Goal: Task Accomplishment & Management: Use online tool/utility

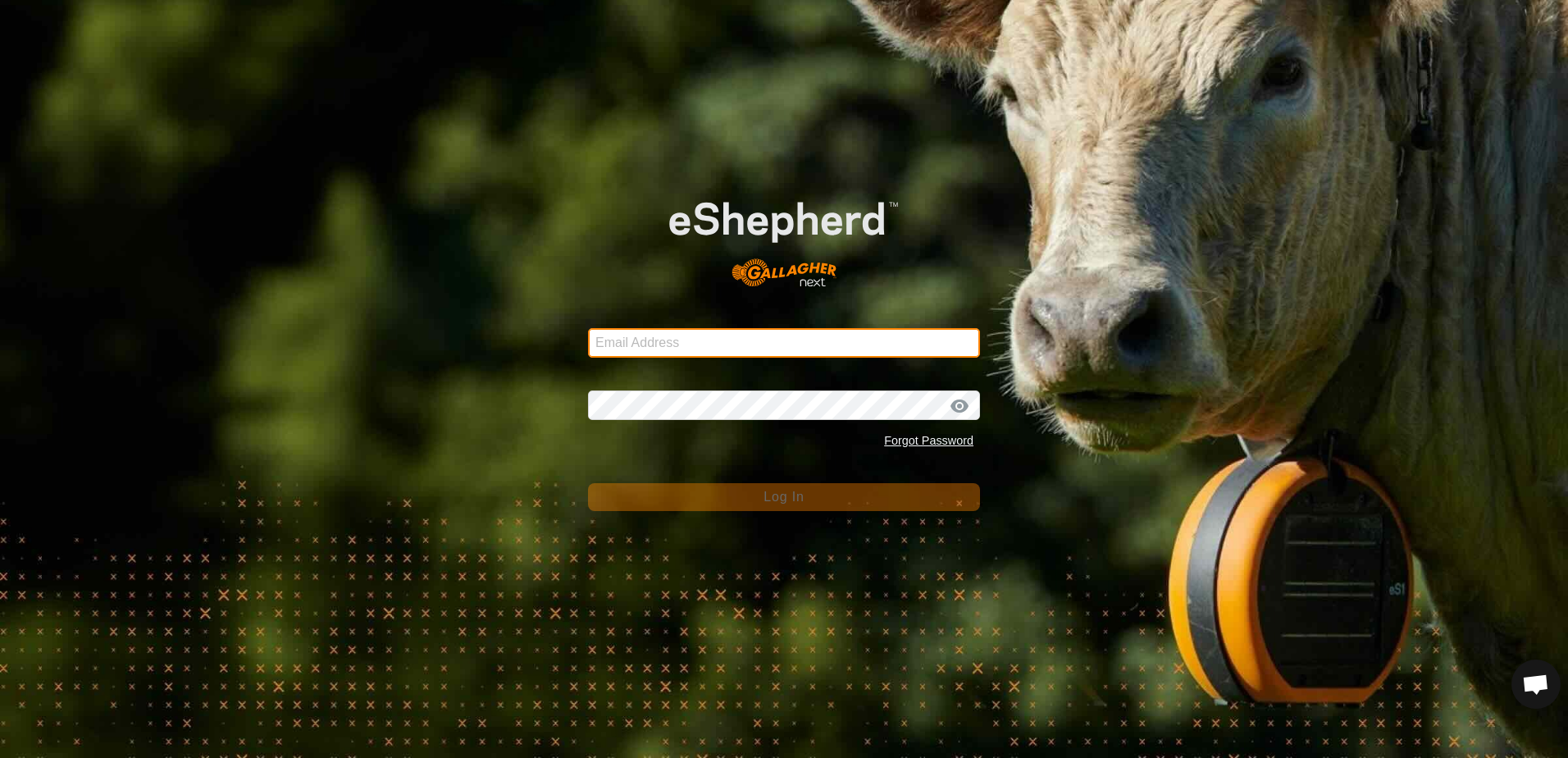
click at [645, 348] on input "Email Address" at bounding box center [784, 343] width 392 height 29
type input "[EMAIL_ADDRESS][DOMAIN_NAME]"
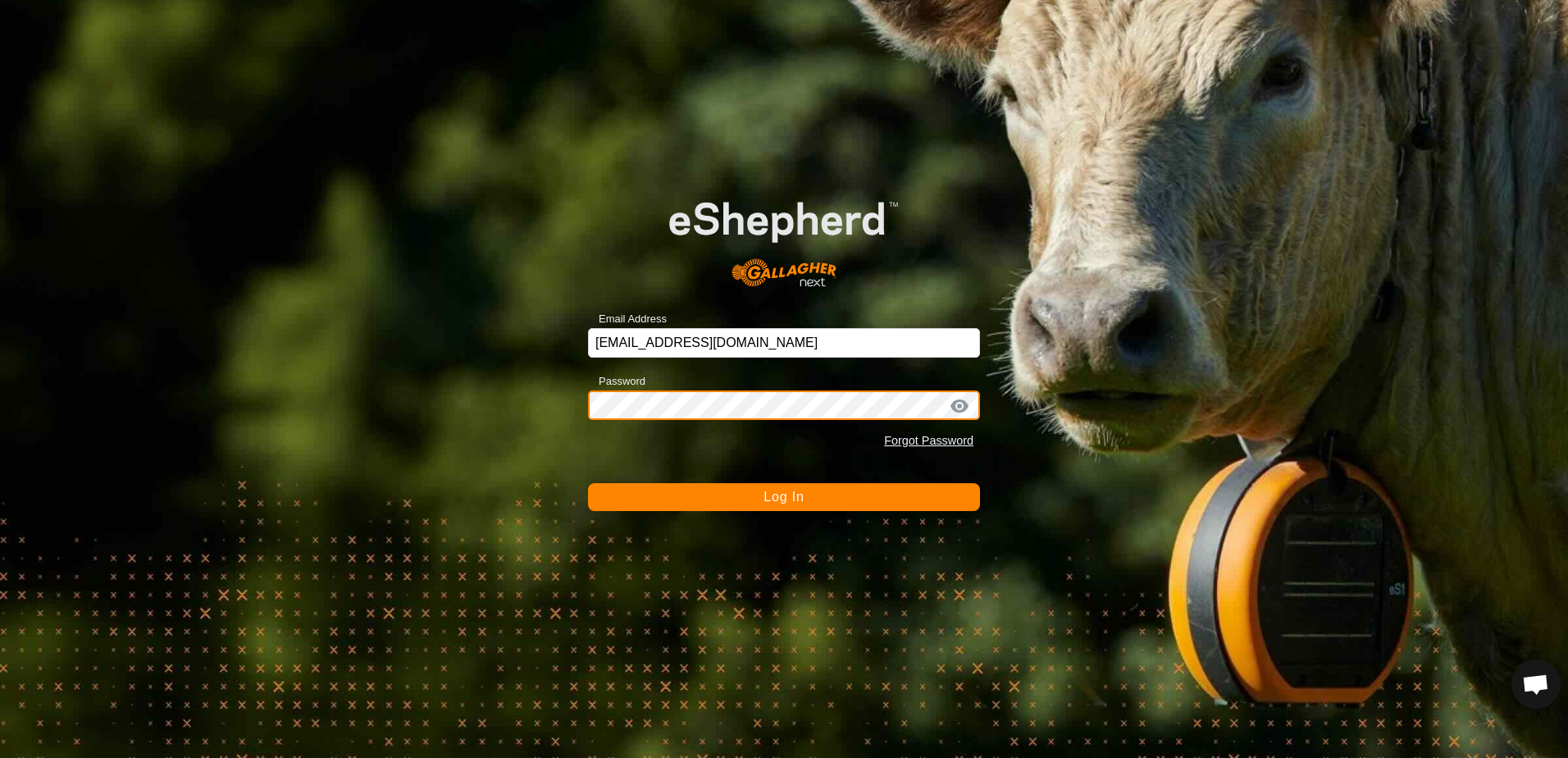
click at [588, 483] on button "Log In" at bounding box center [784, 497] width 392 height 28
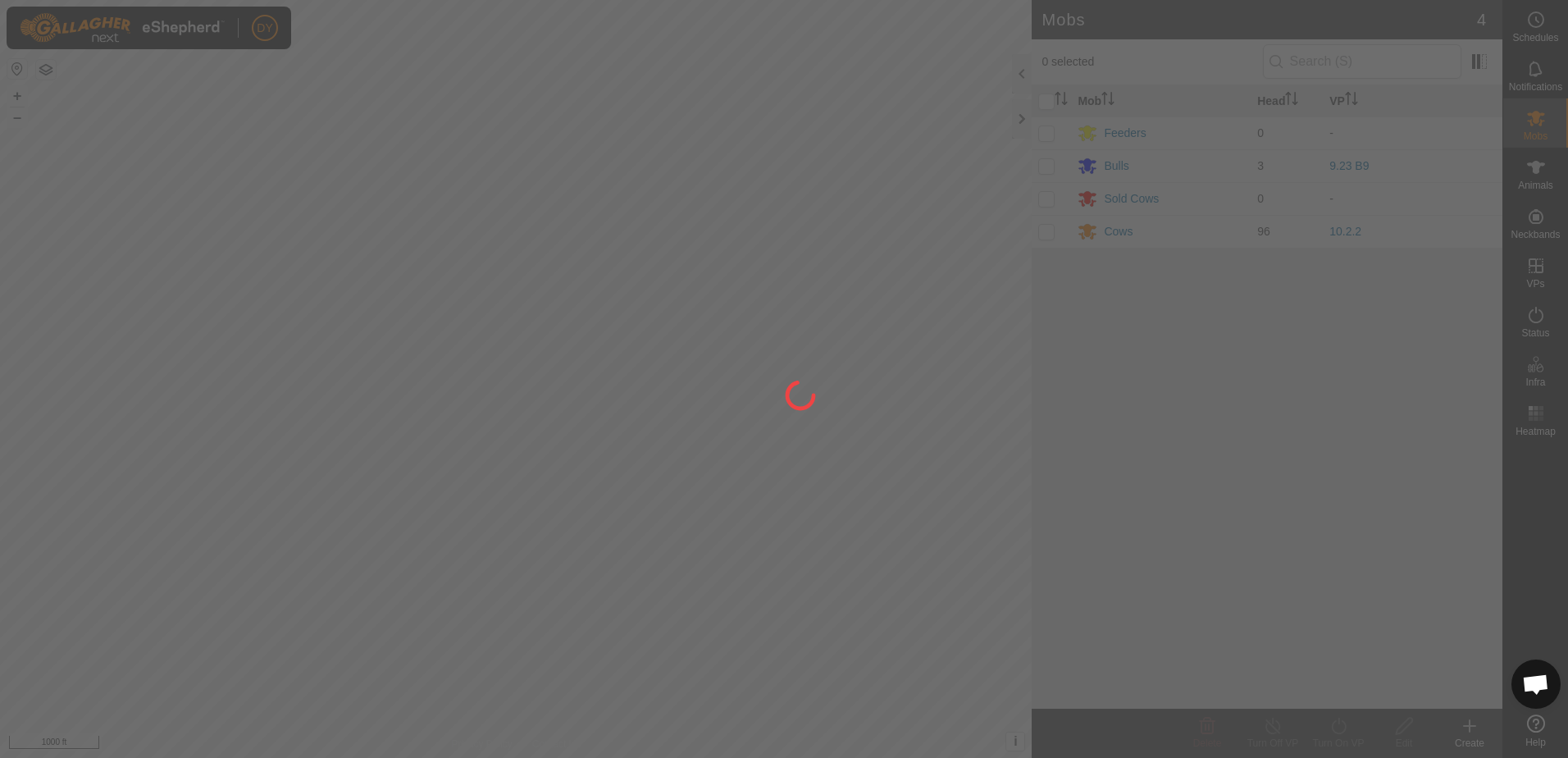
drag, startPoint x: 126, startPoint y: 338, endPoint x: 350, endPoint y: 321, distance: 224.6
click at [282, 313] on div at bounding box center [784, 379] width 1568 height 758
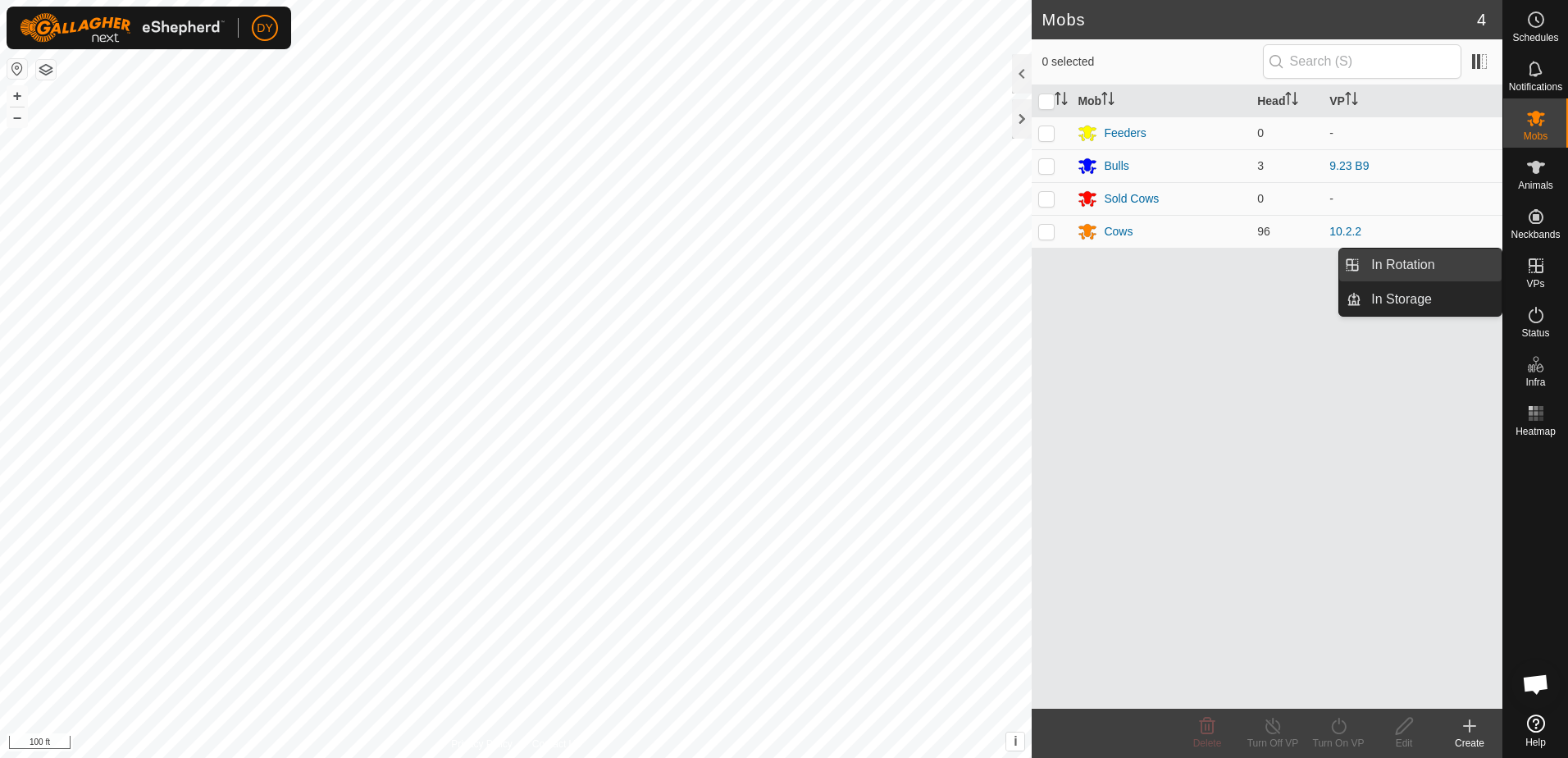
click at [1472, 270] on link "In Rotation" at bounding box center [1431, 265] width 140 height 33
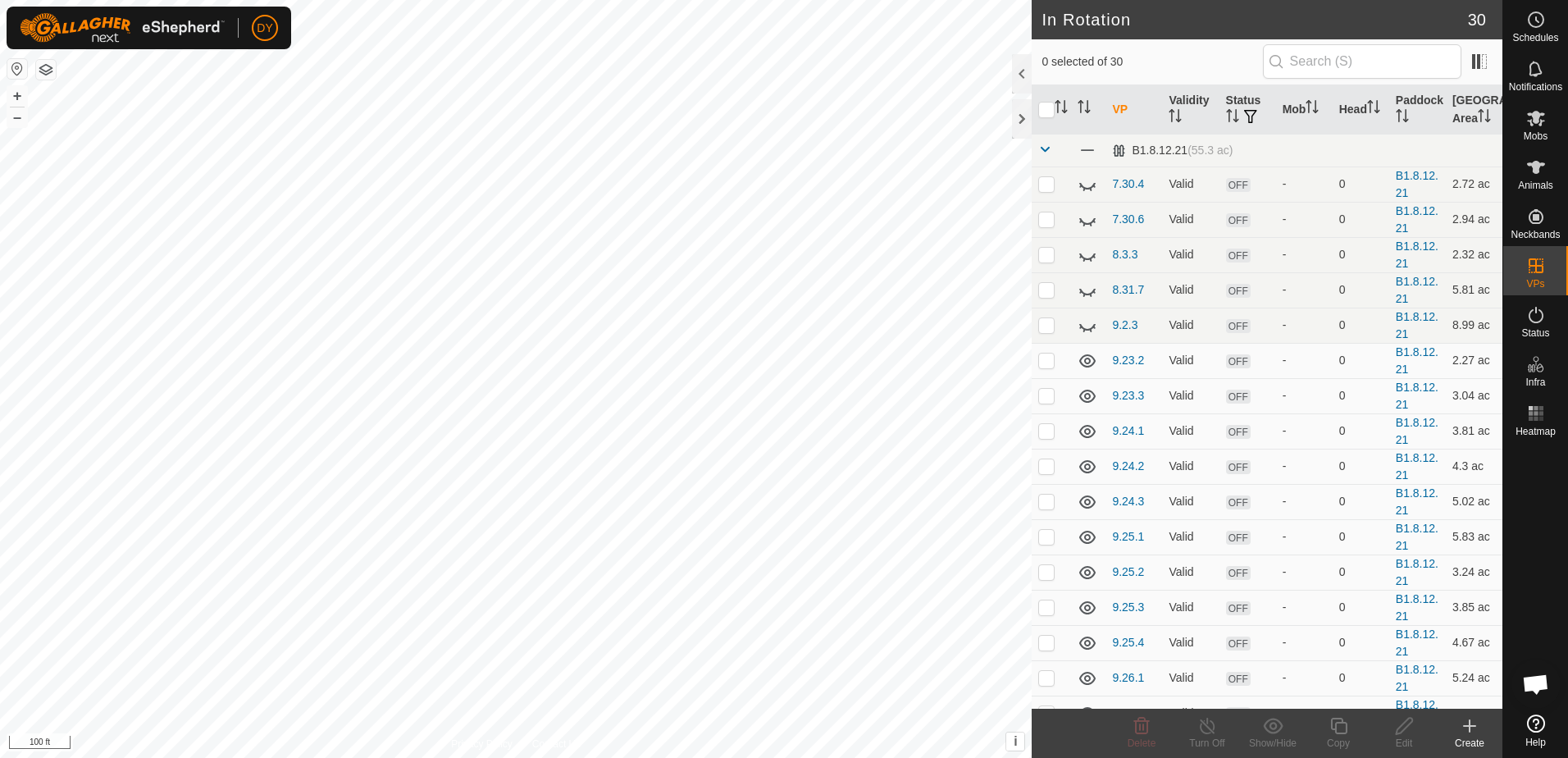
click at [1473, 723] on icon at bounding box center [1469, 725] width 20 height 20
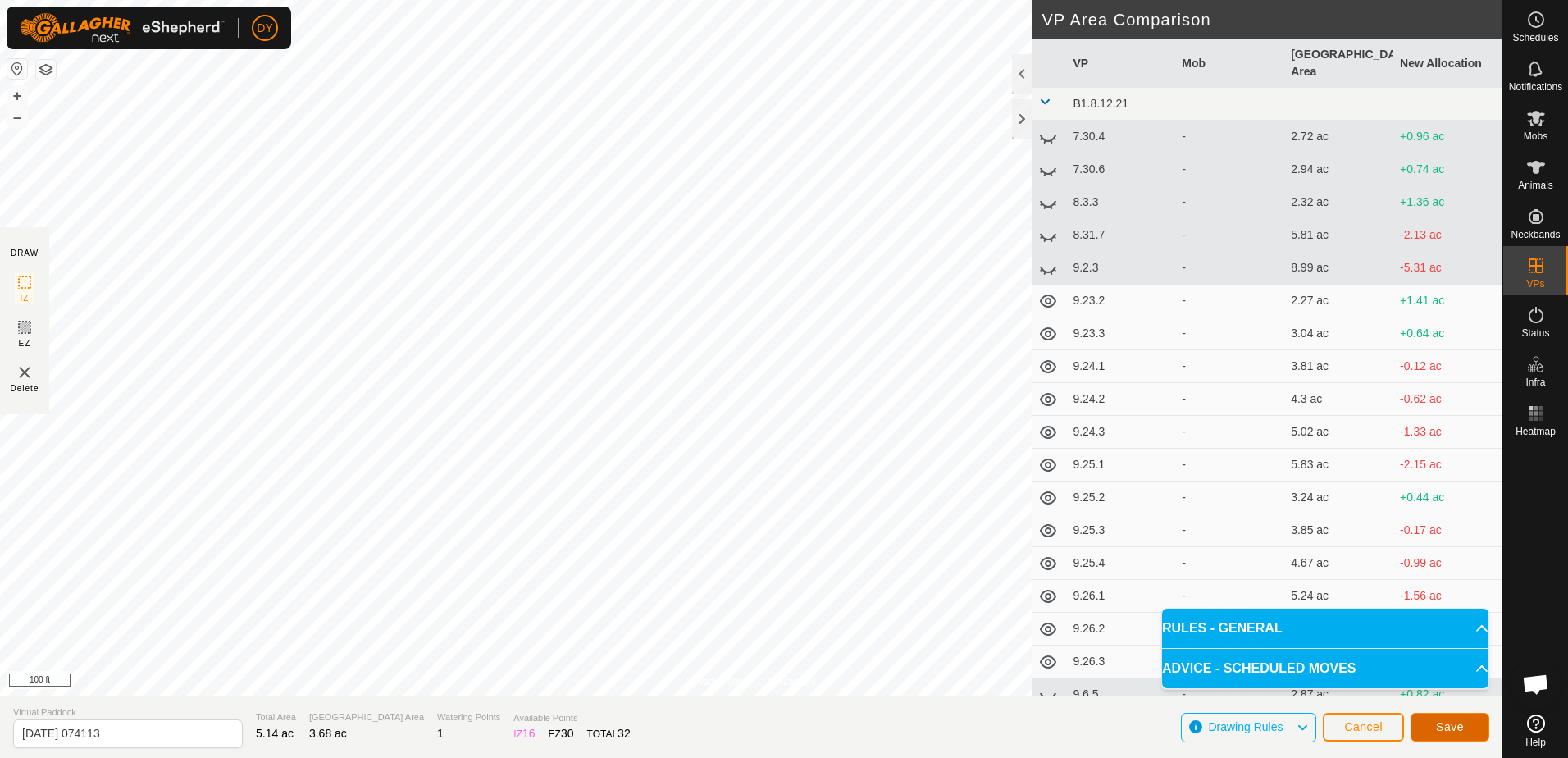
click at [1437, 728] on span "Save" at bounding box center [1449, 726] width 27 height 13
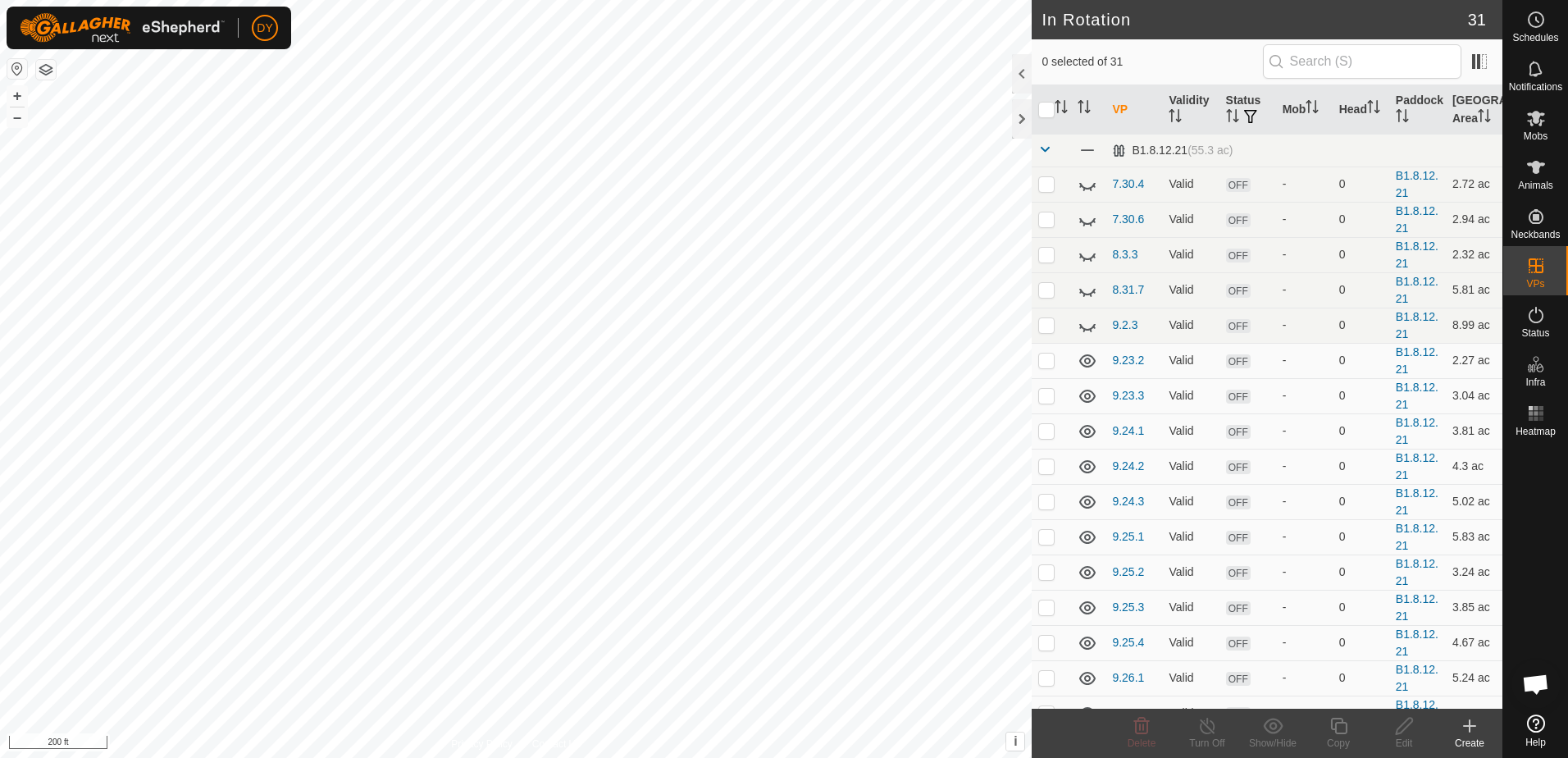
checkbox input "true"
click at [1338, 729] on icon at bounding box center [1339, 725] width 21 height 20
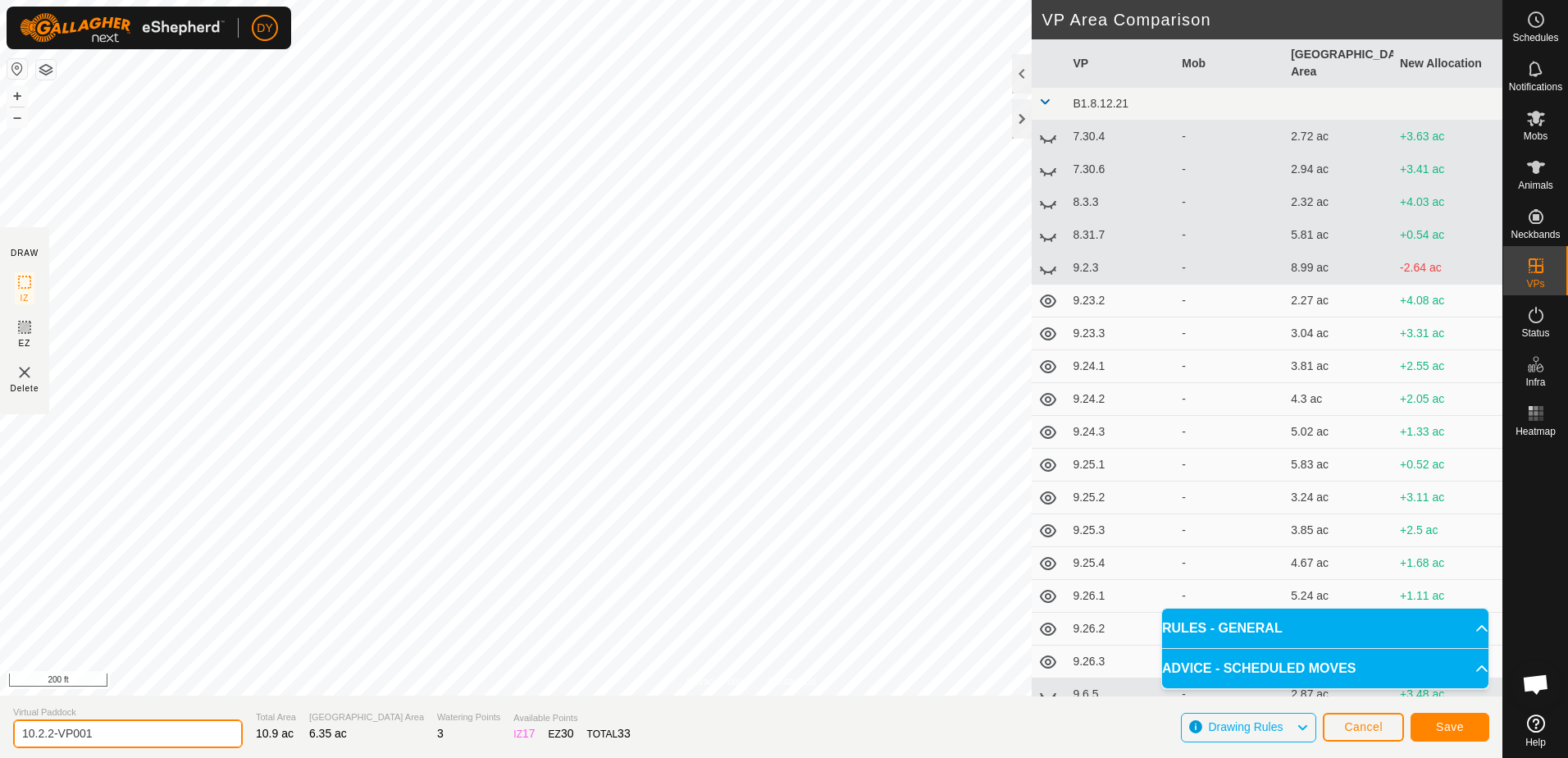
drag, startPoint x: 132, startPoint y: 730, endPoint x: 40, endPoint y: 732, distance: 92.0
click at [40, 732] on input "10.2.2-VP001" at bounding box center [127, 733] width 229 height 28
type input "10.3.1"
click at [1451, 730] on span "Save" at bounding box center [1449, 726] width 27 height 13
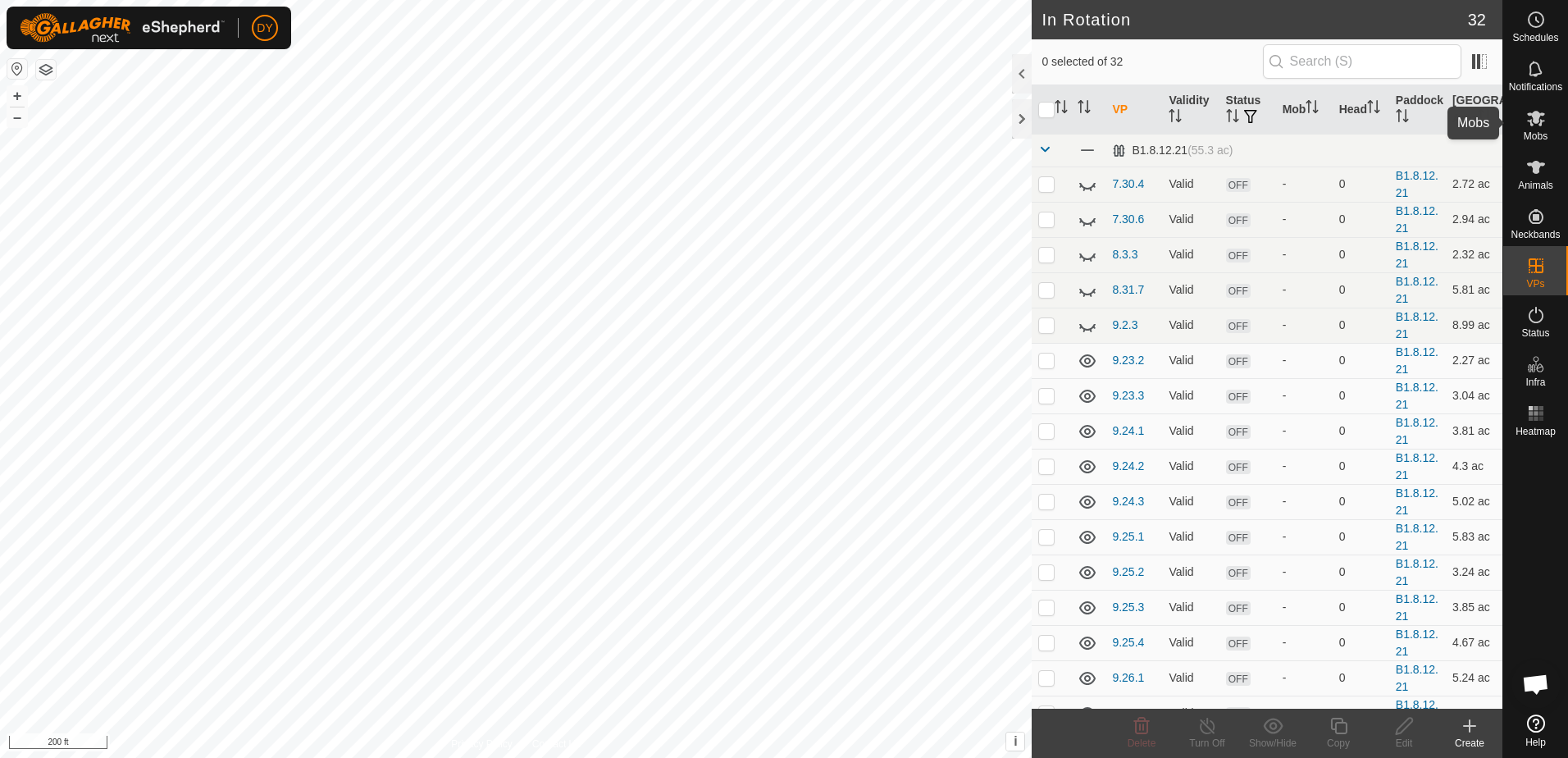
click at [1541, 128] on es-mob-svg-icon at bounding box center [1536, 118] width 29 height 27
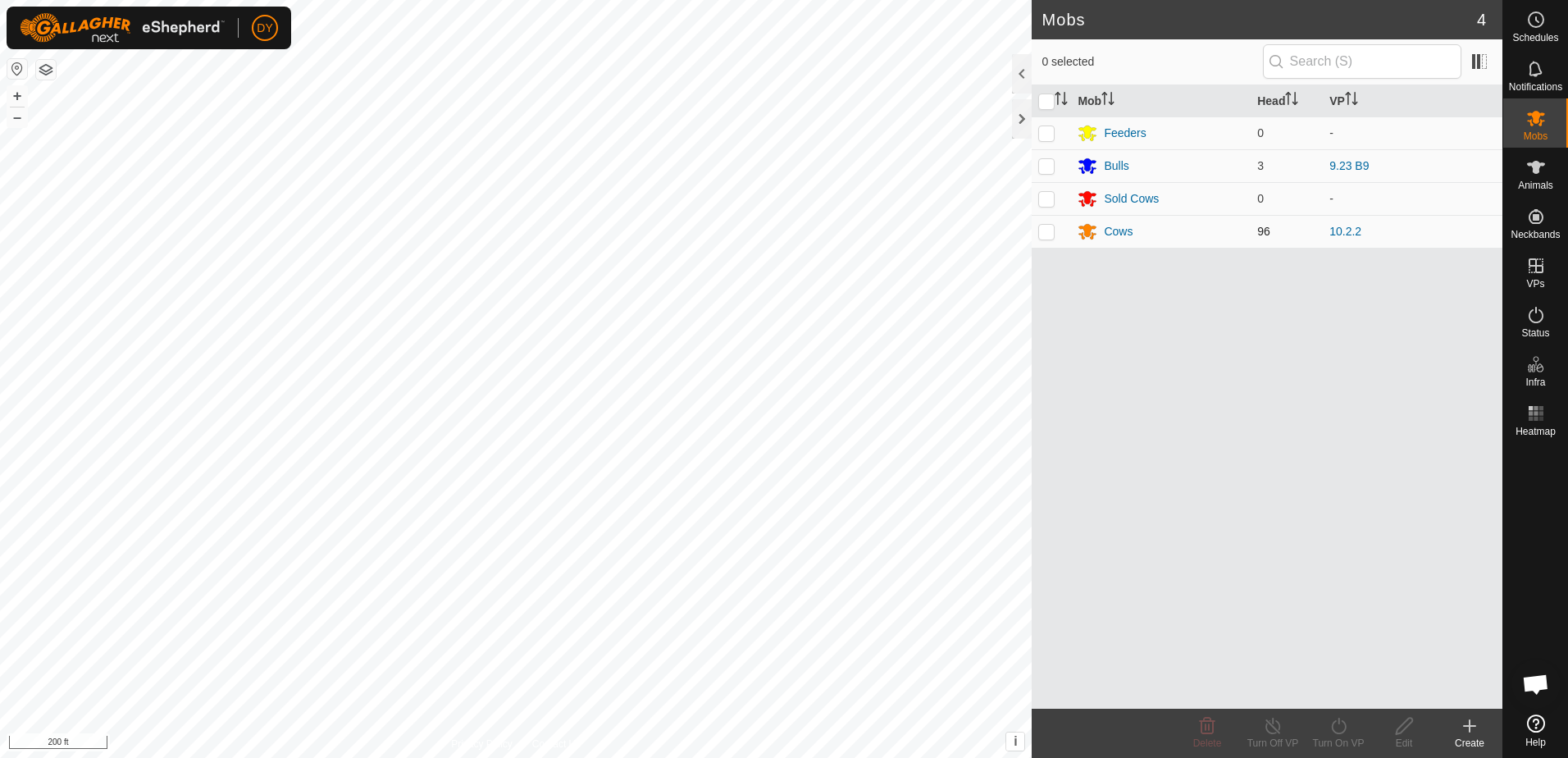
click at [1046, 234] on p-checkbox at bounding box center [1046, 231] width 16 height 13
checkbox input "true"
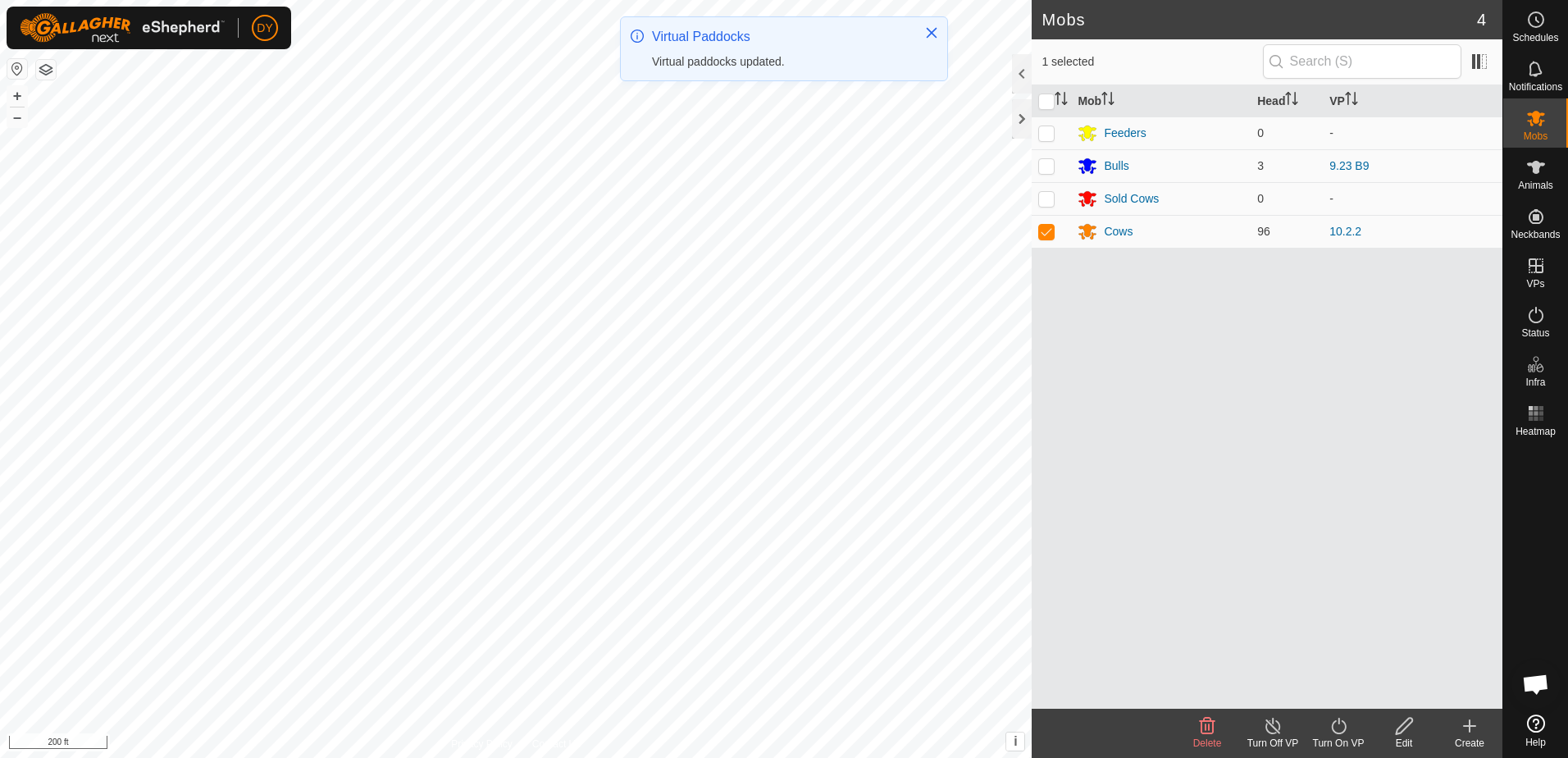
click at [1339, 730] on icon at bounding box center [1339, 725] width 21 height 20
click at [1330, 694] on link "Now" at bounding box center [1388, 690] width 162 height 33
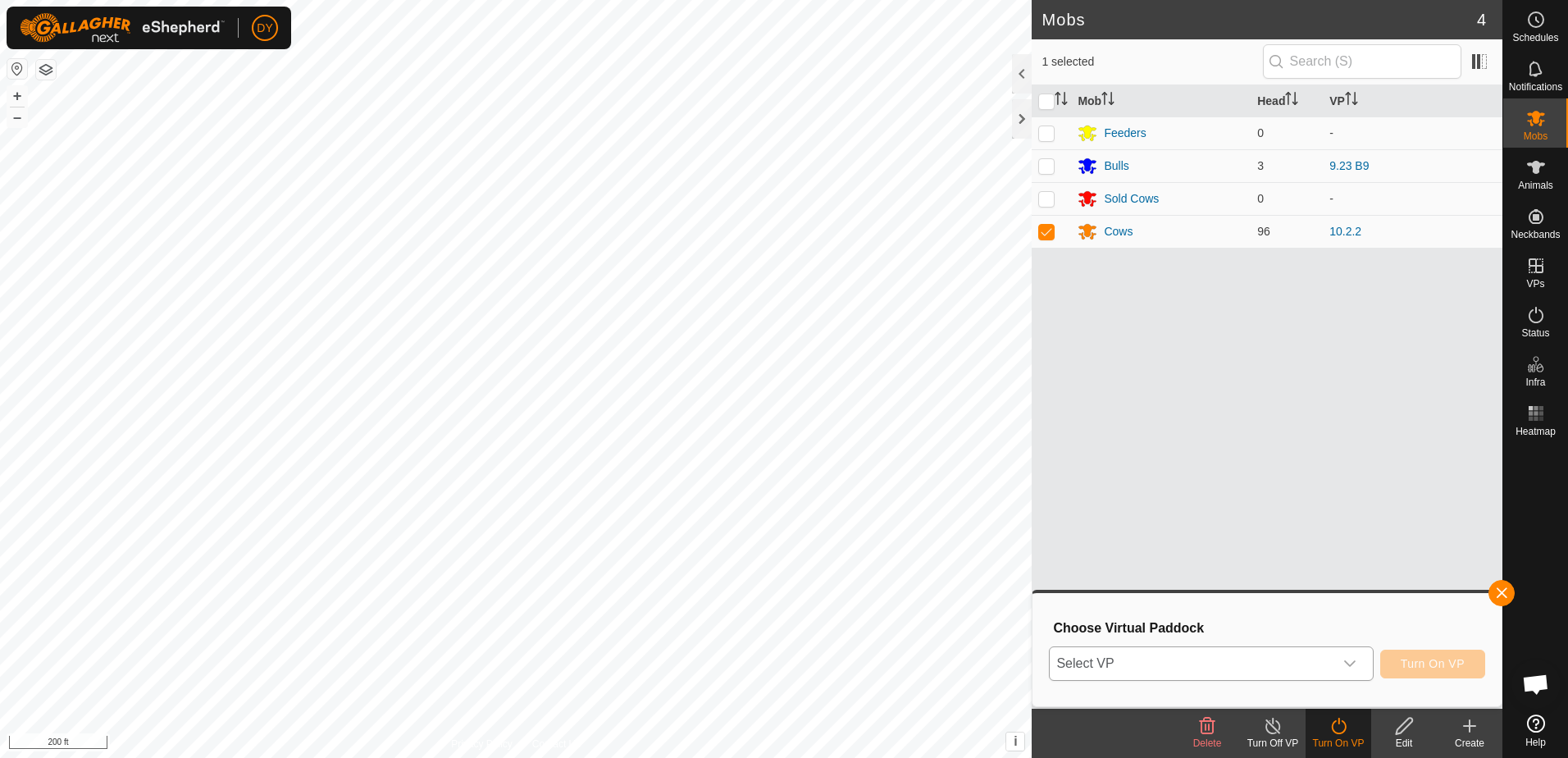
click at [1346, 663] on icon "dropdown trigger" at bounding box center [1349, 663] width 13 height 13
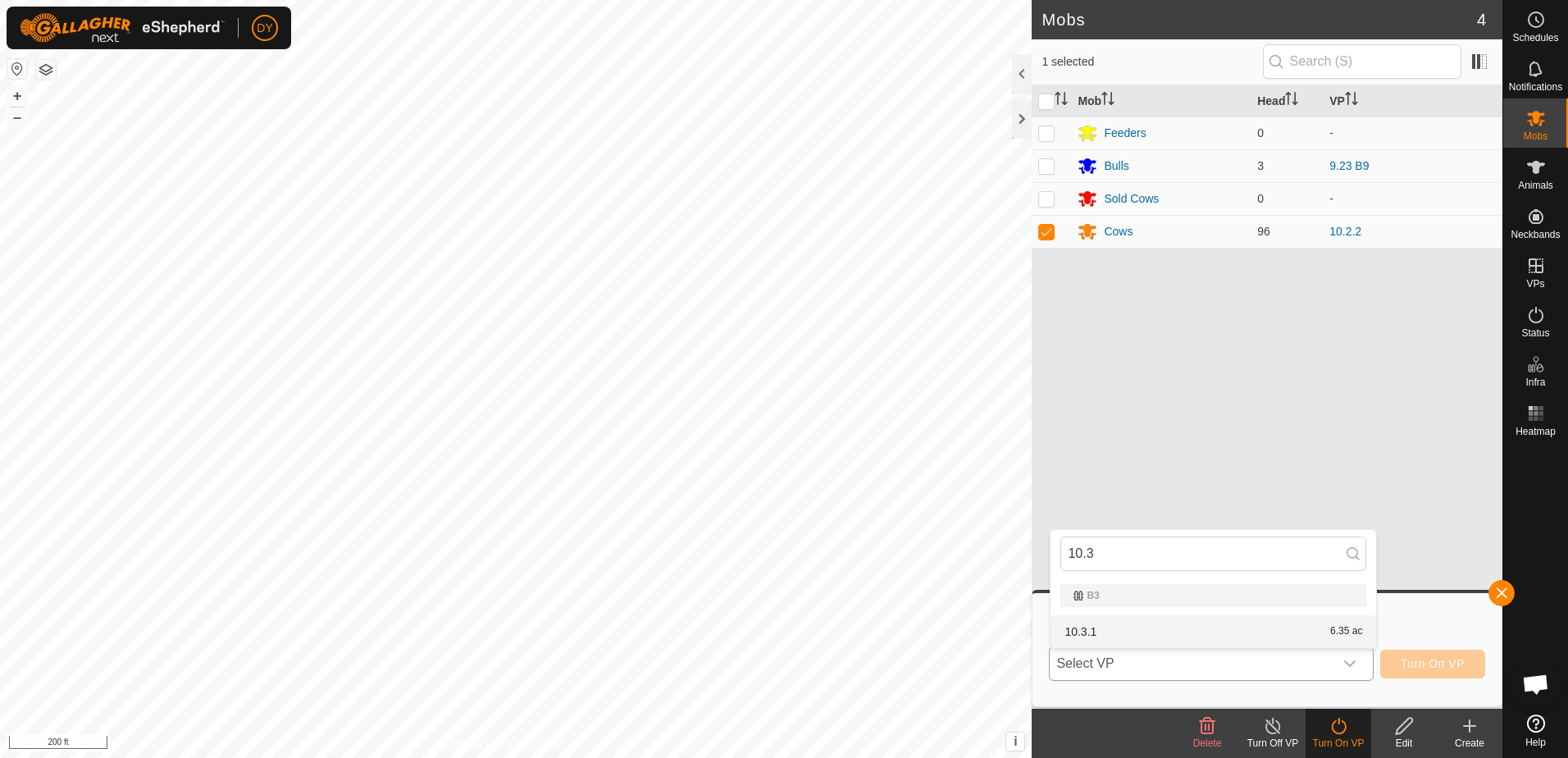
type input "10.3"
click at [1111, 633] on li "10.3.1 6.35 ac" at bounding box center [1213, 632] width 326 height 33
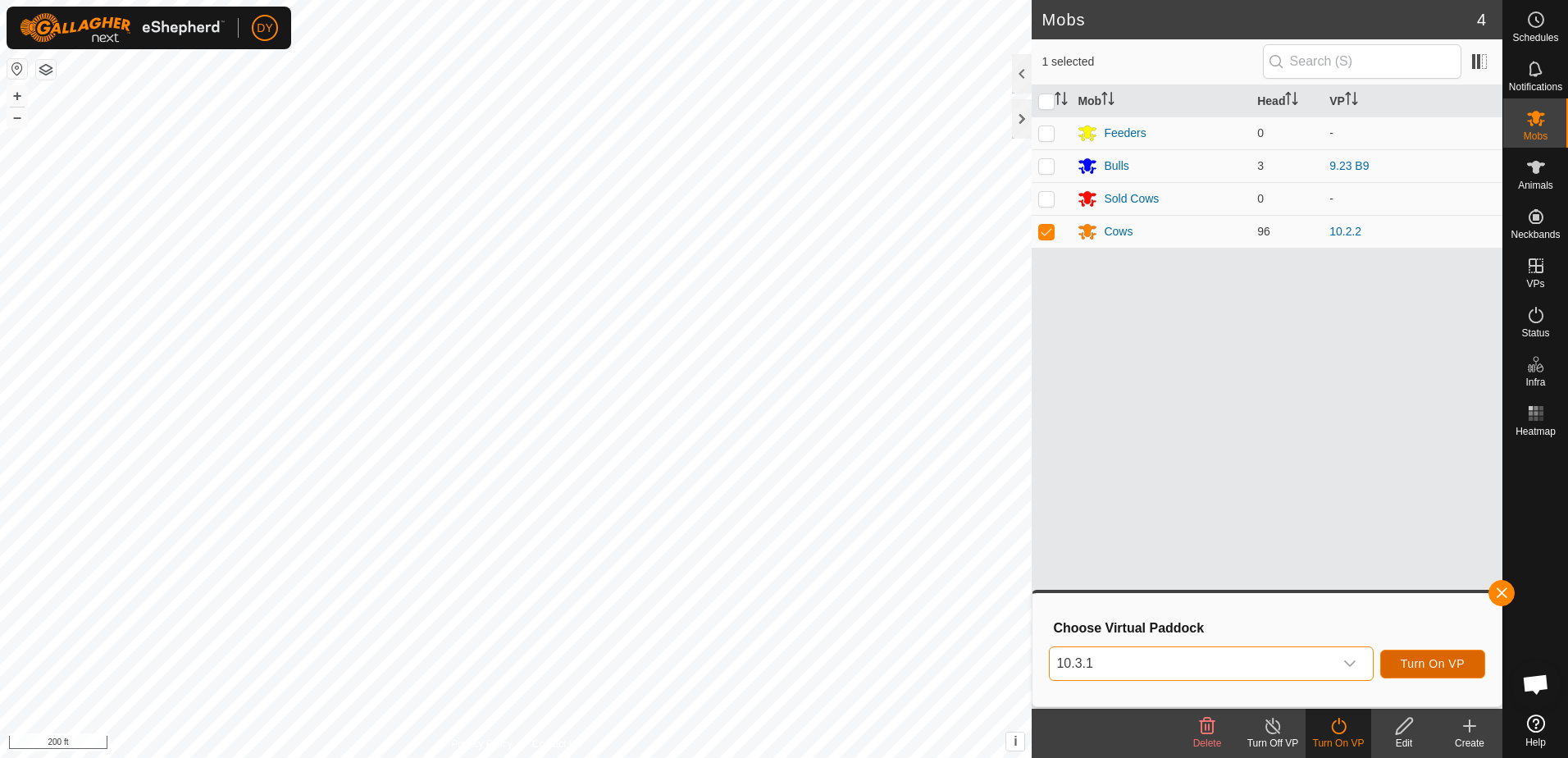
click at [1392, 658] on button "Turn On VP" at bounding box center [1432, 663] width 105 height 28
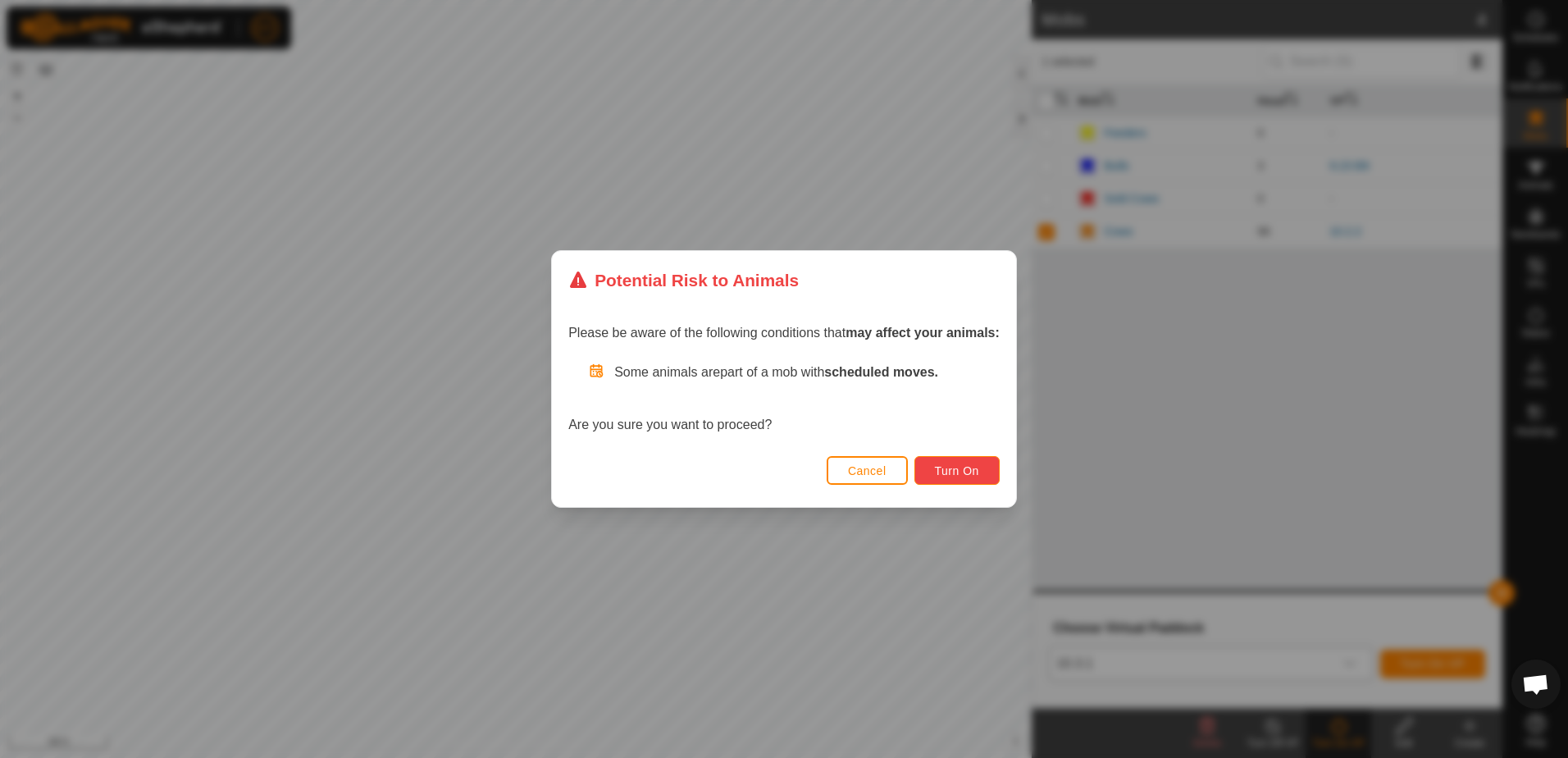
click at [947, 468] on span "Turn On" at bounding box center [957, 470] width 45 height 13
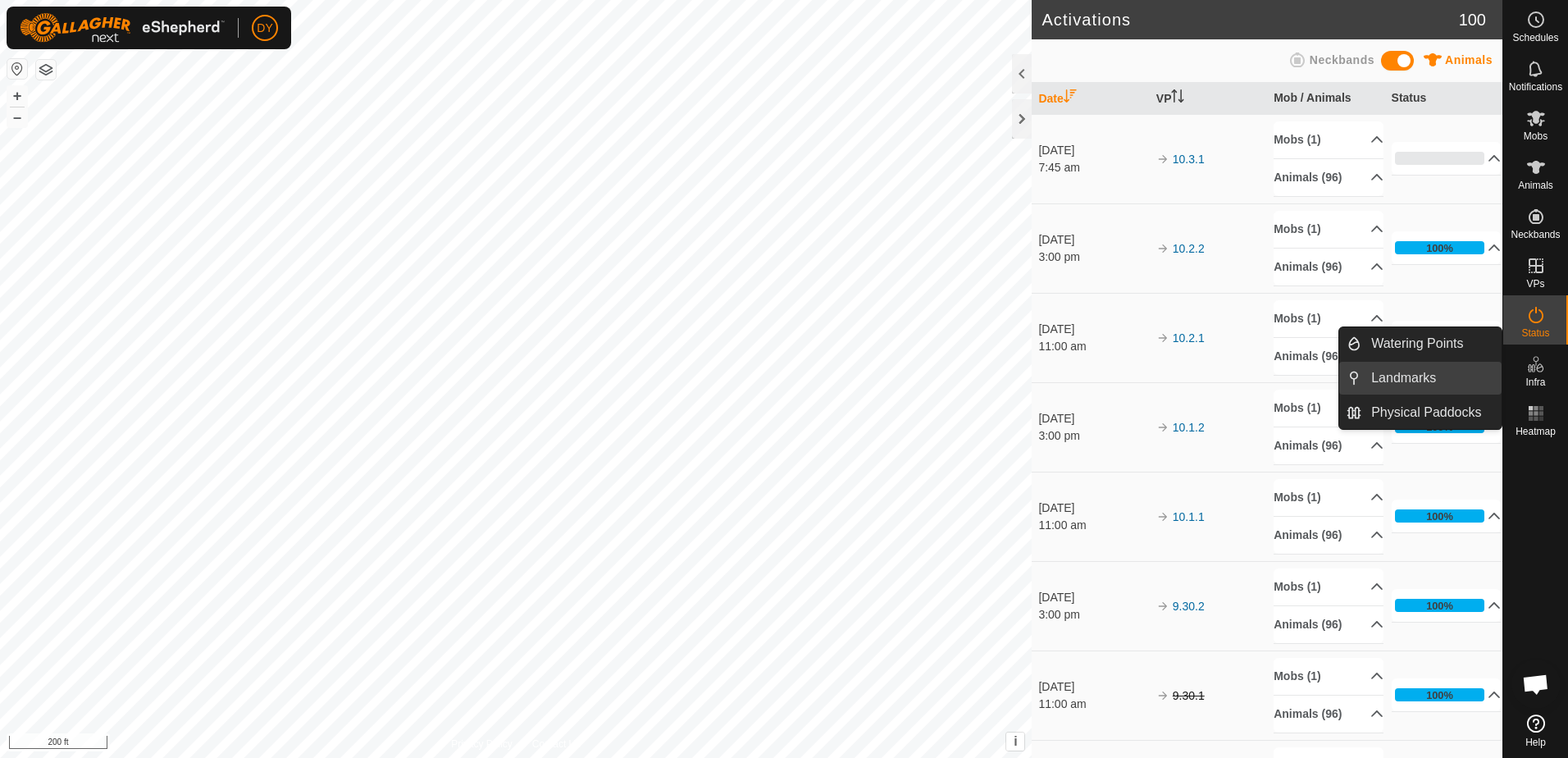
click at [1444, 376] on link "Landmarks" at bounding box center [1431, 378] width 140 height 33
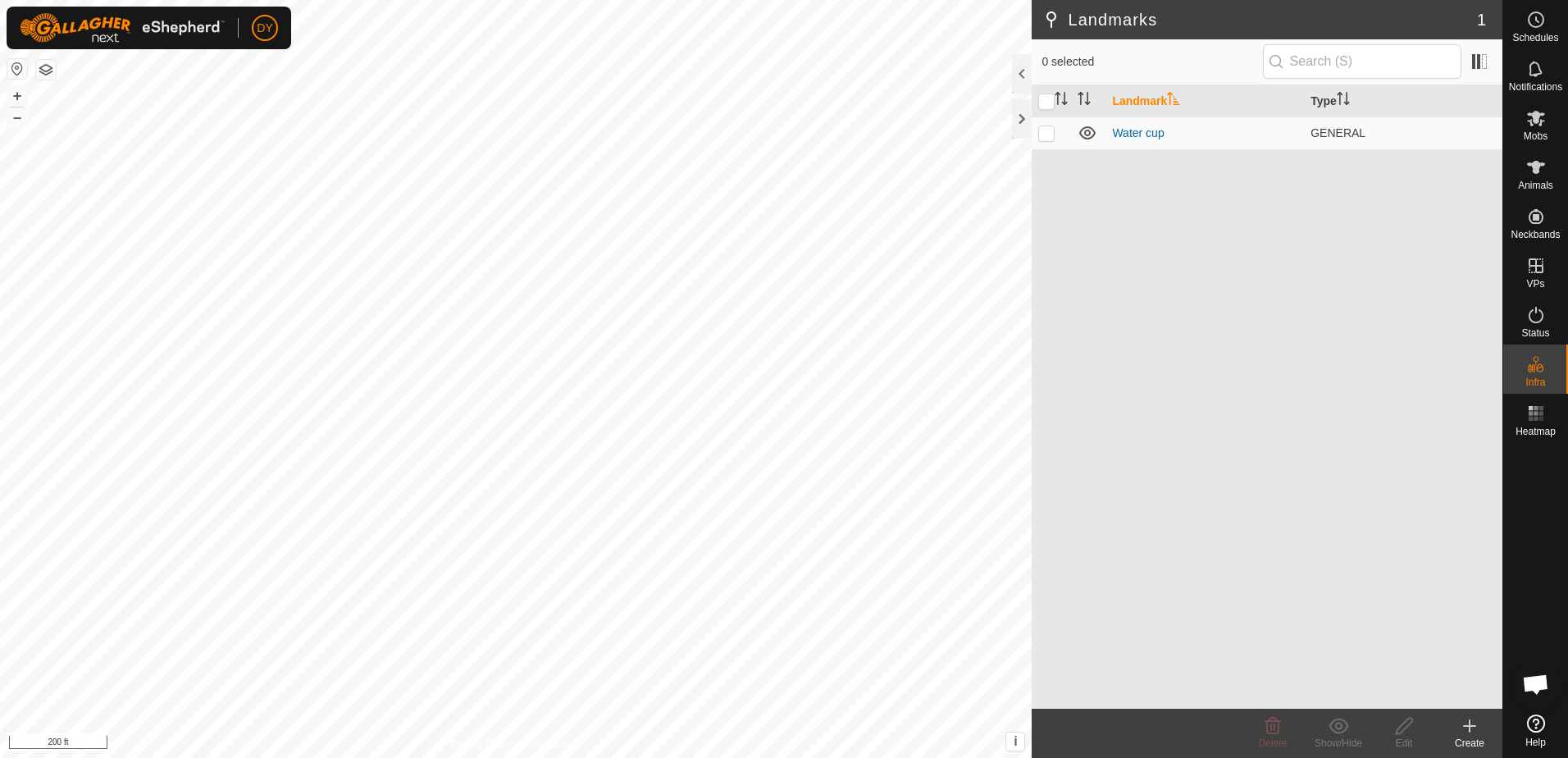
click at [1469, 730] on icon at bounding box center [1469, 725] width 0 height 11
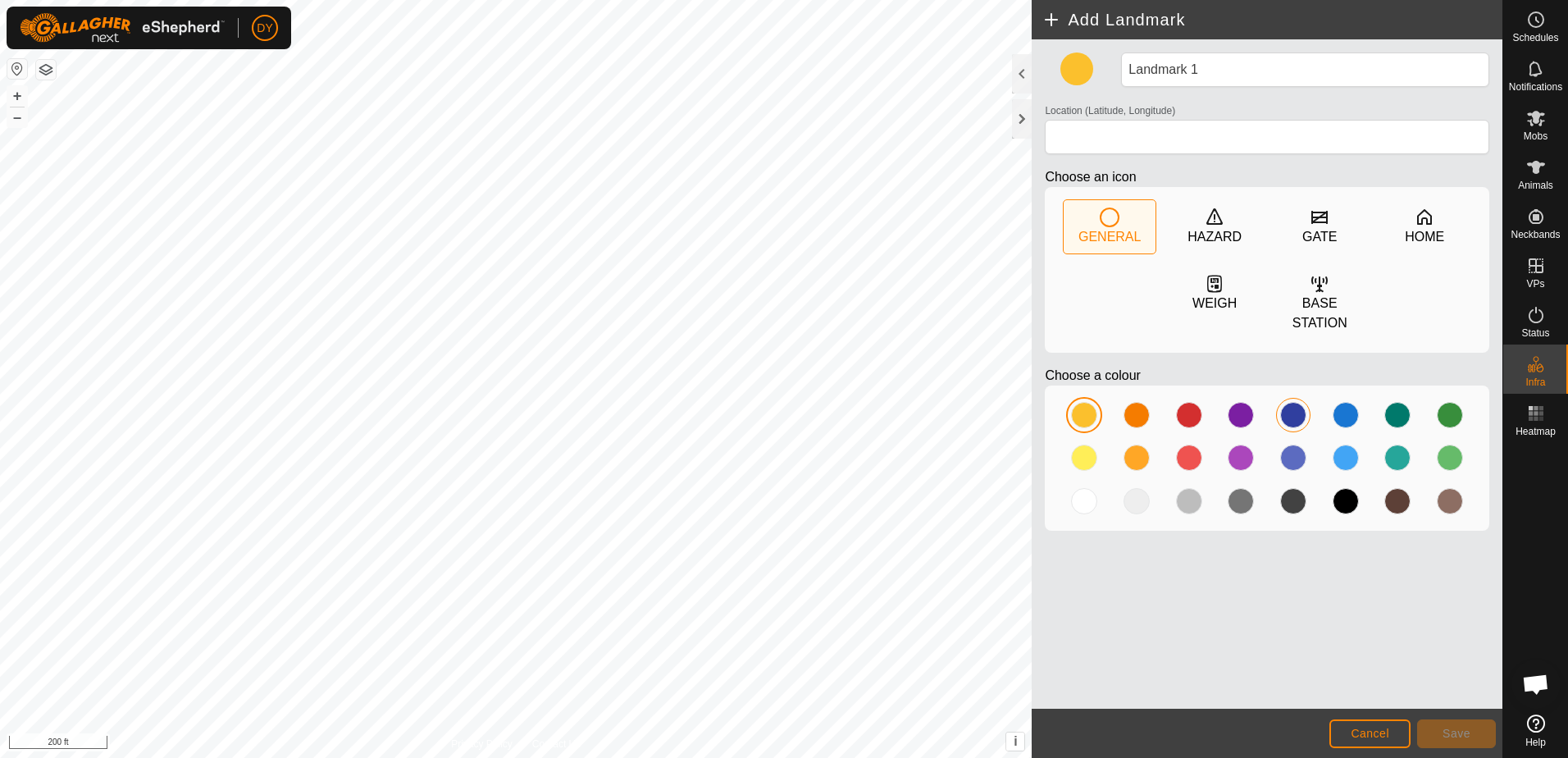
click at [1289, 402] on div at bounding box center [1293, 415] width 27 height 27
type input "43.353834, -90.022422"
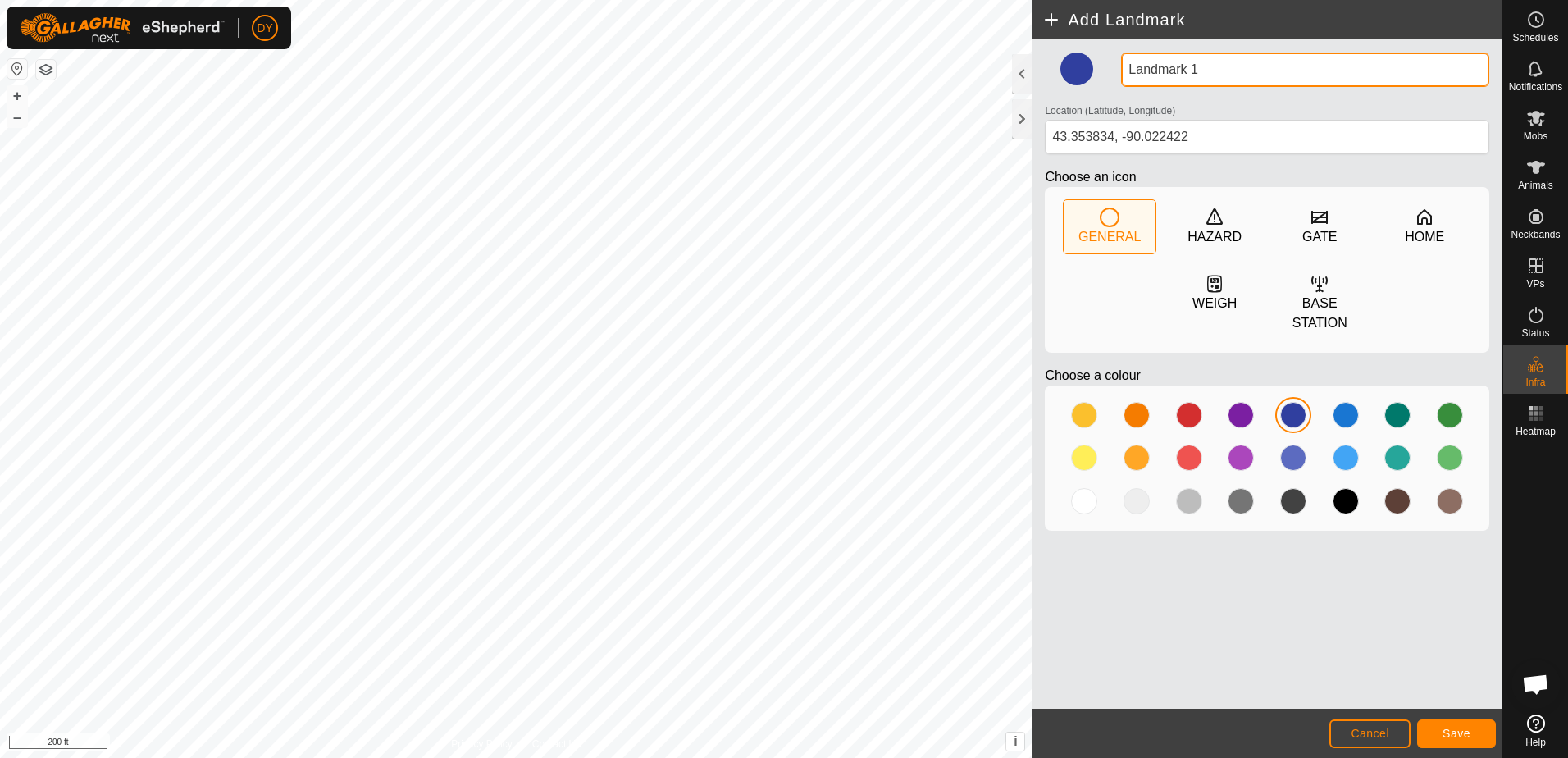
drag, startPoint x: 1199, startPoint y: 65, endPoint x: 1121, endPoint y: 81, distance: 79.6
click at [1121, 81] on input "Landmark 1" at bounding box center [1305, 70] width 369 height 34
type input "Water Cup"
click at [1463, 737] on span "Save" at bounding box center [1456, 733] width 27 height 13
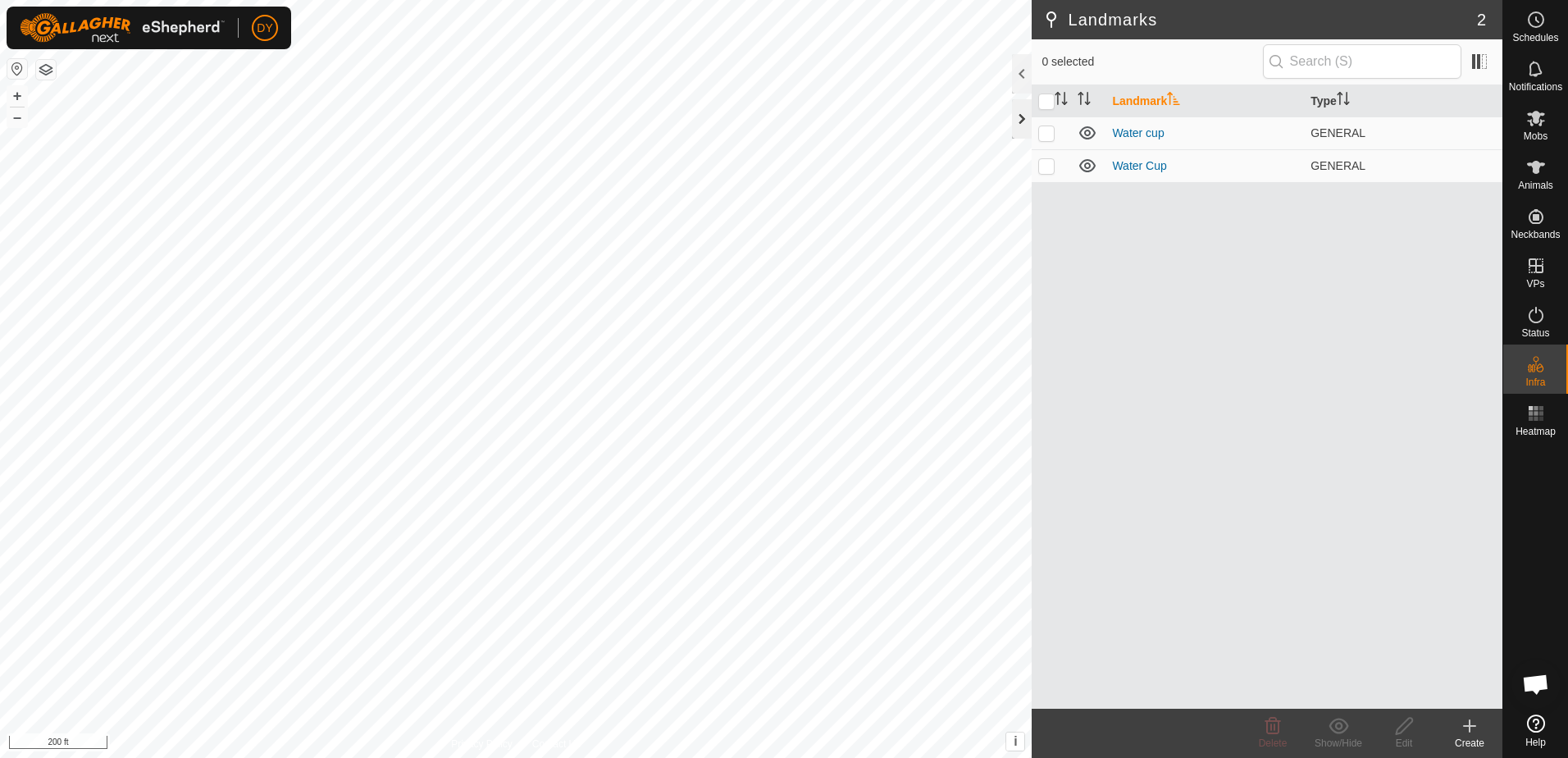
click at [1016, 125] on div at bounding box center [1022, 119] width 20 height 40
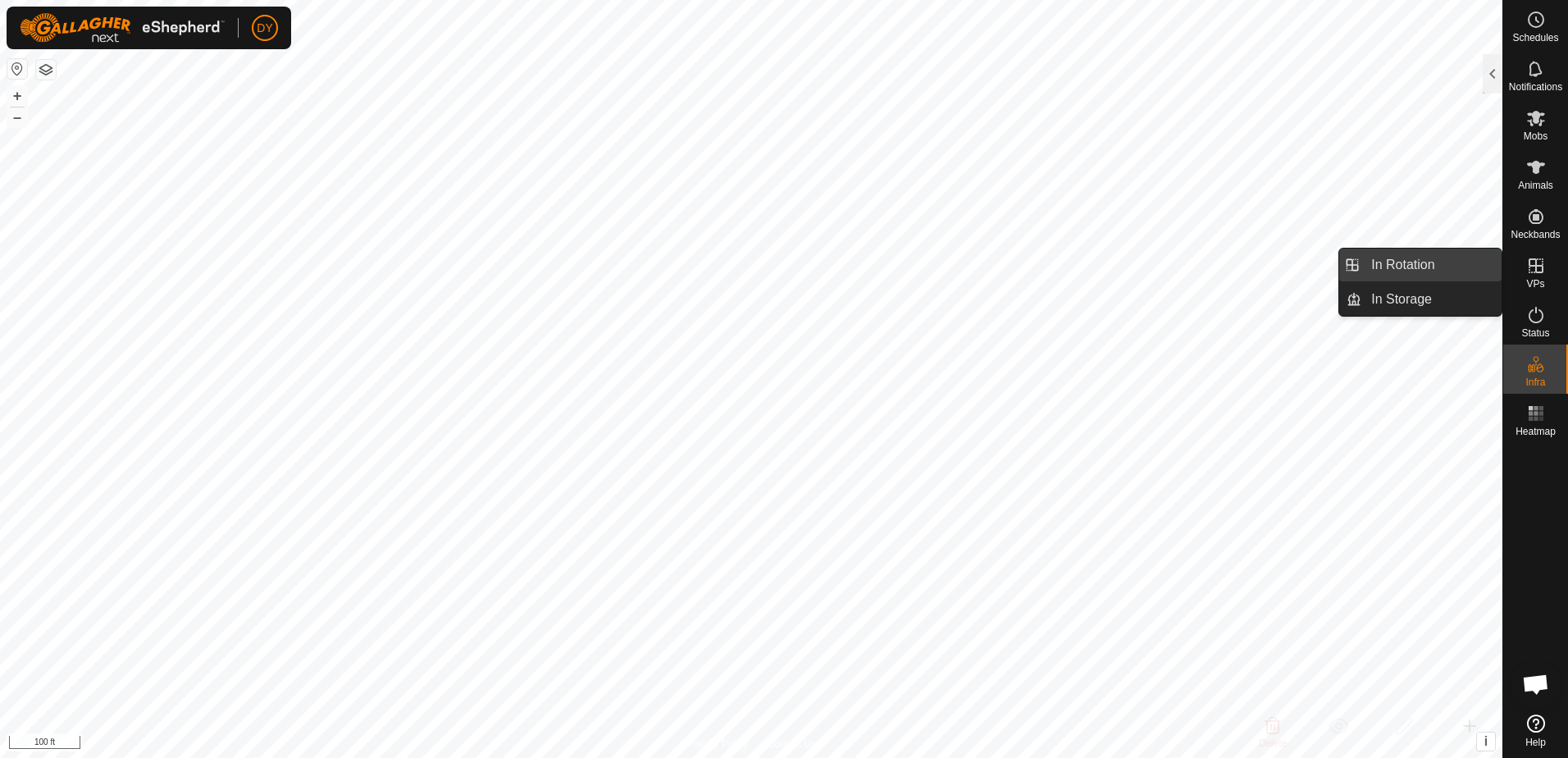
click at [1434, 261] on link "In Rotation" at bounding box center [1431, 265] width 140 height 33
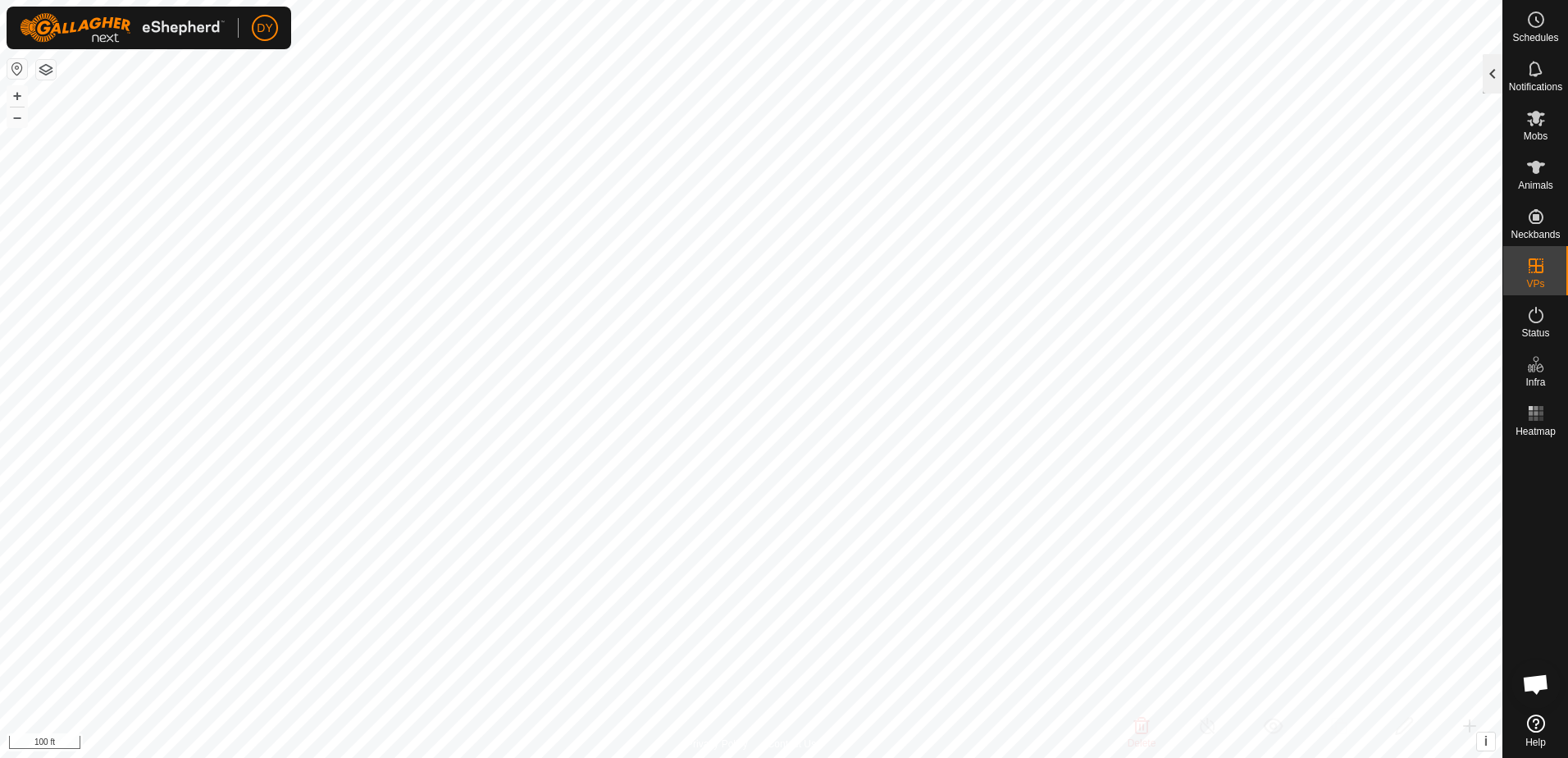
click at [1492, 70] on div at bounding box center [1492, 74] width 20 height 40
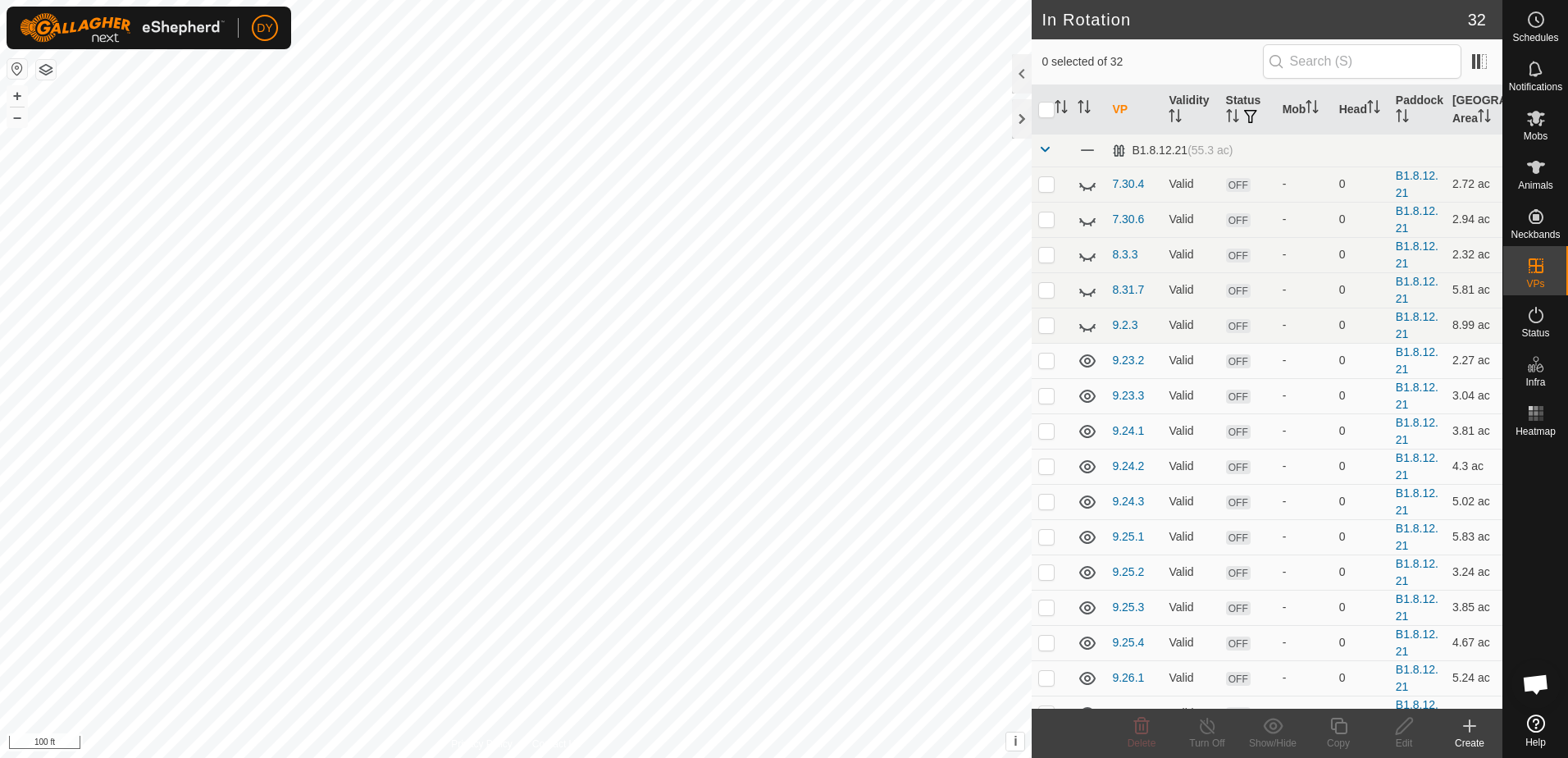
click at [1468, 724] on icon at bounding box center [1469, 725] width 20 height 20
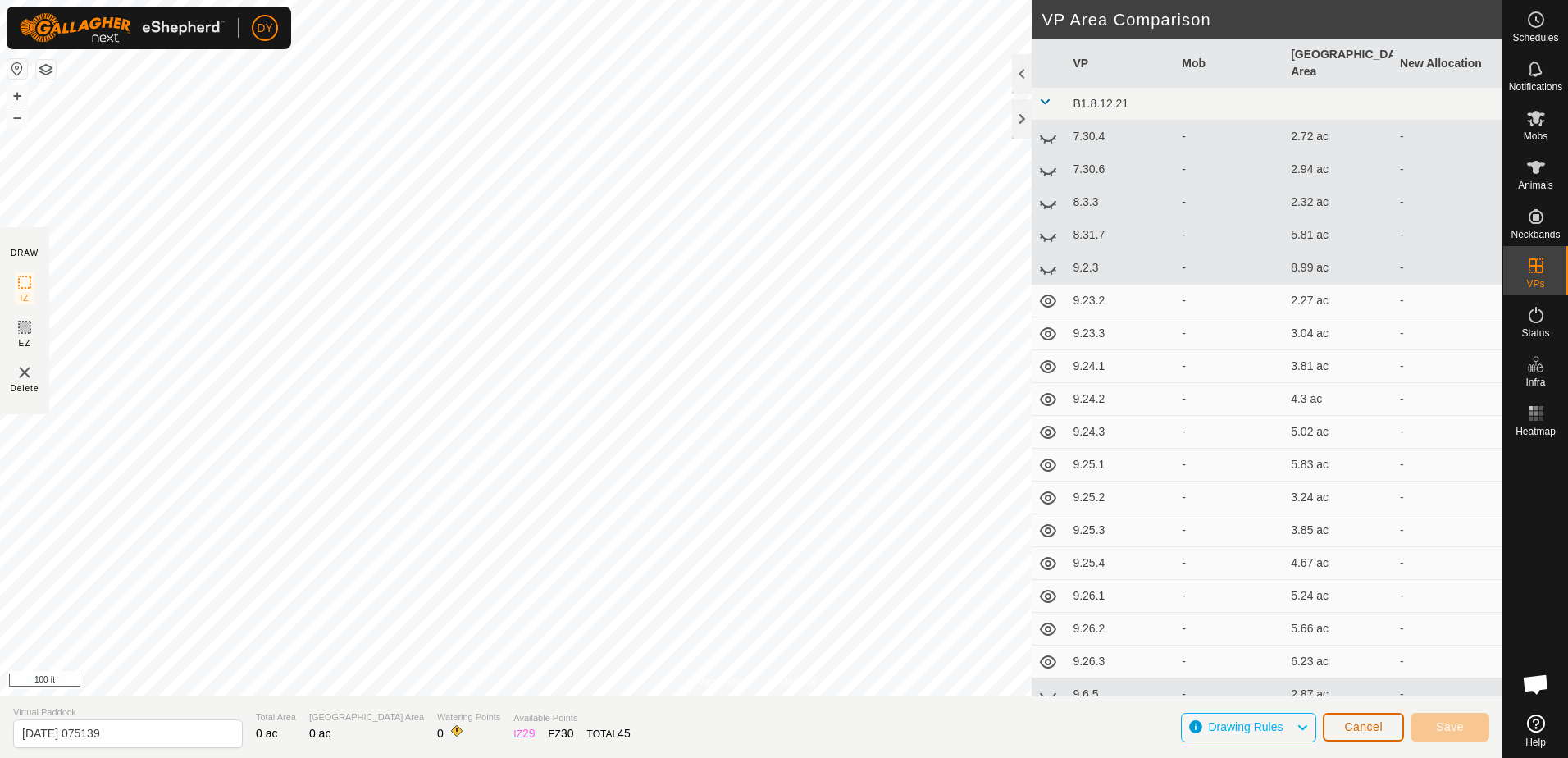
click at [1366, 732] on span "Cancel" at bounding box center [1363, 726] width 39 height 13
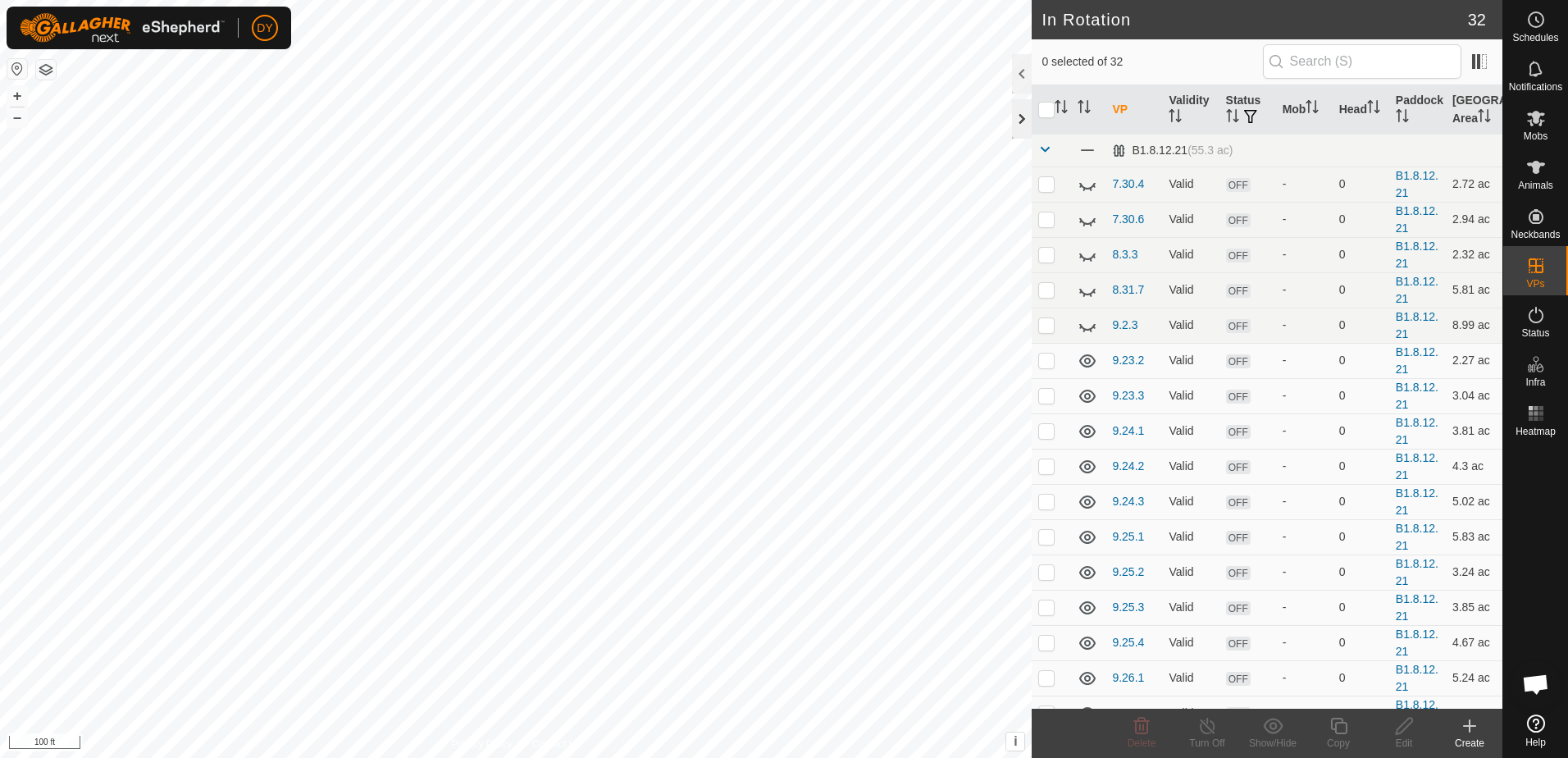
click at [1016, 119] on div at bounding box center [1022, 119] width 20 height 40
